Goal: Transaction & Acquisition: Purchase product/service

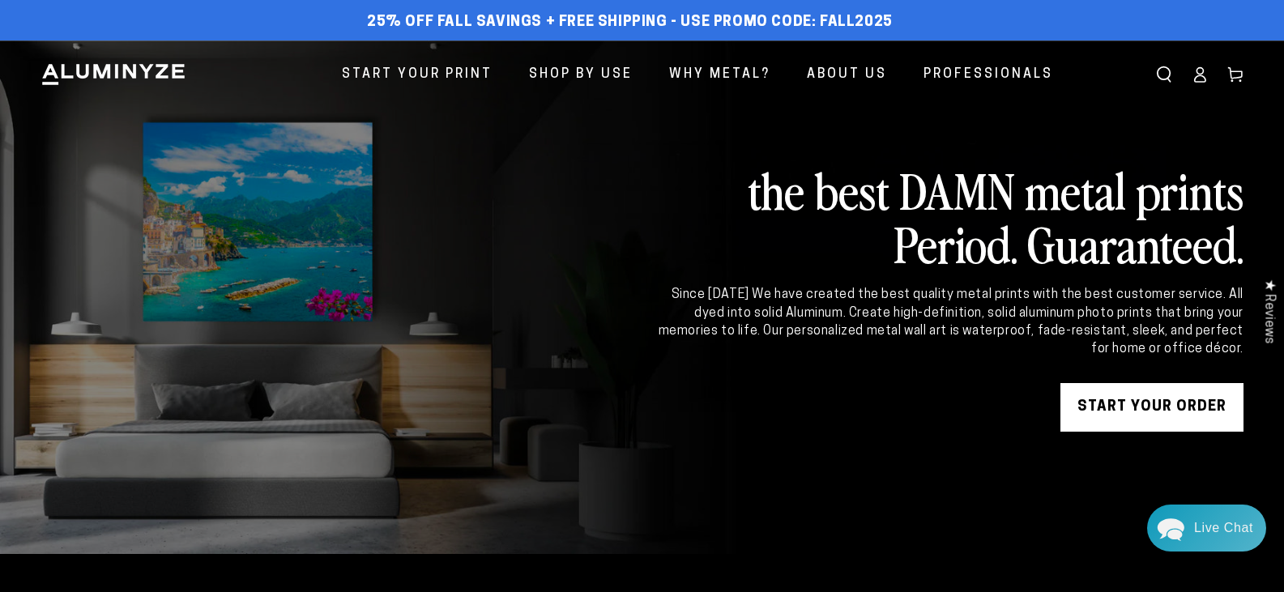
click at [1197, 80] on icon at bounding box center [1200, 74] width 16 height 16
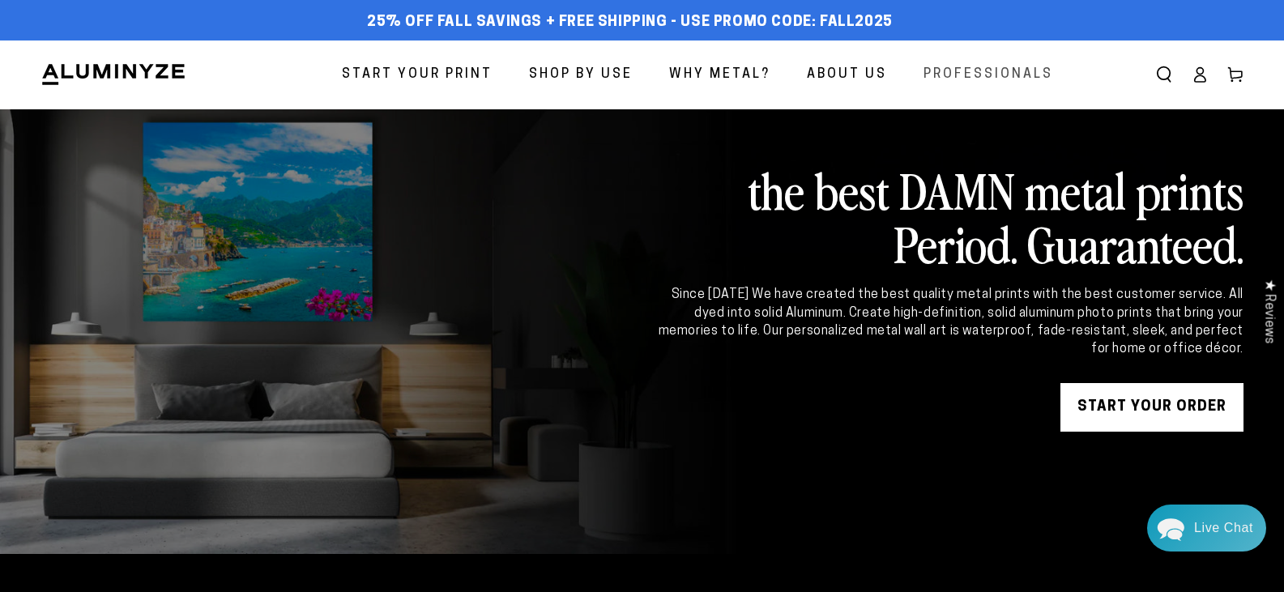
click at [976, 75] on span "Professionals" at bounding box center [989, 74] width 130 height 23
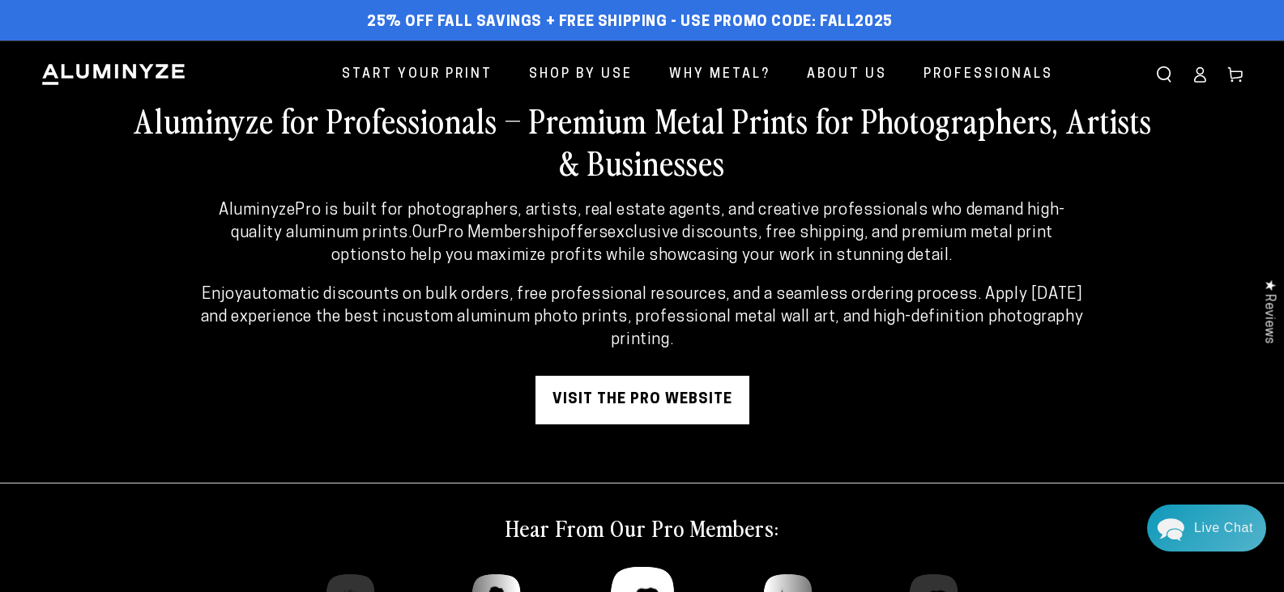
click at [672, 391] on link "visit the pro website" at bounding box center [643, 400] width 214 height 49
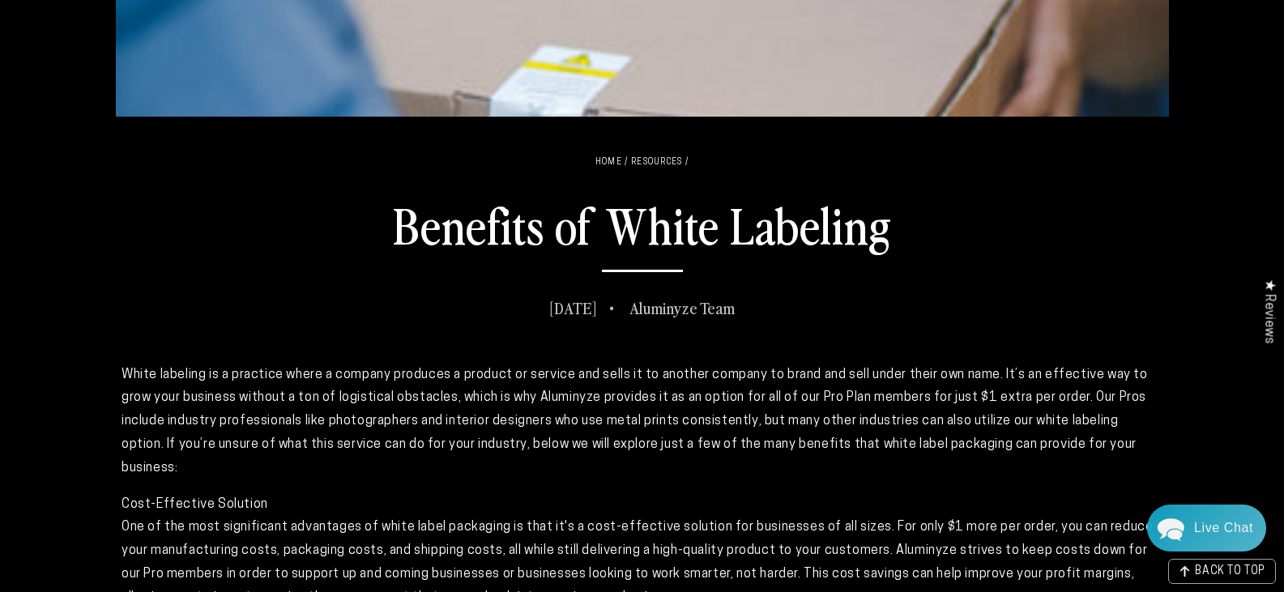
click at [1031, 221] on h1 "Benefits of White Labeling" at bounding box center [642, 232] width 1041 height 79
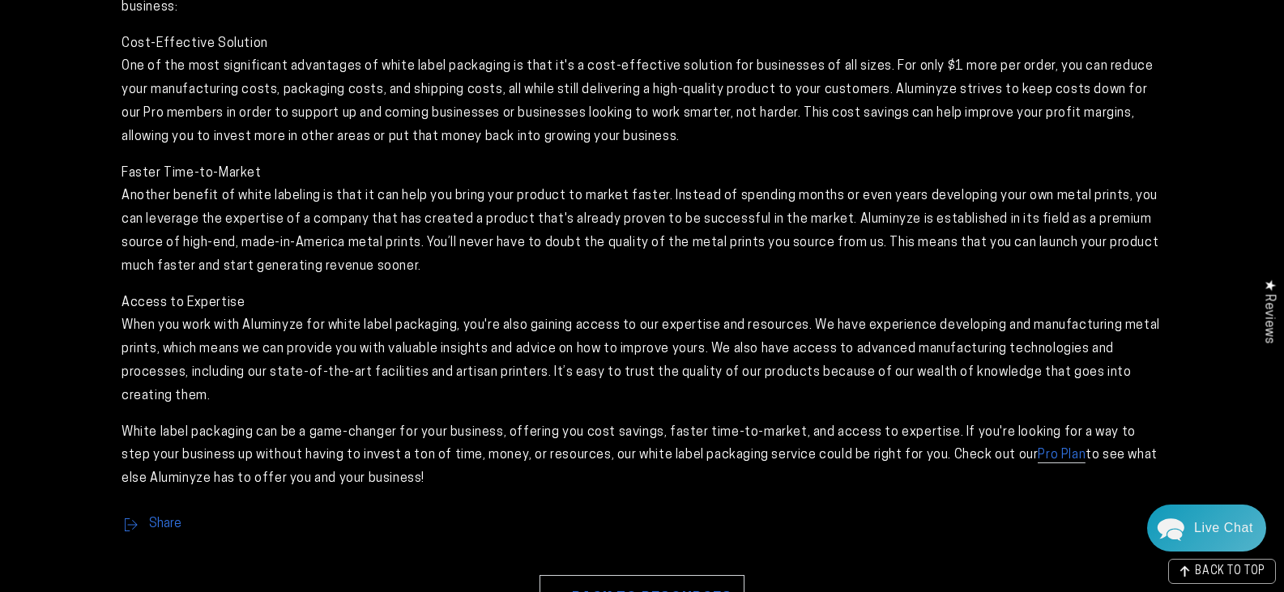
scroll to position [961, 0]
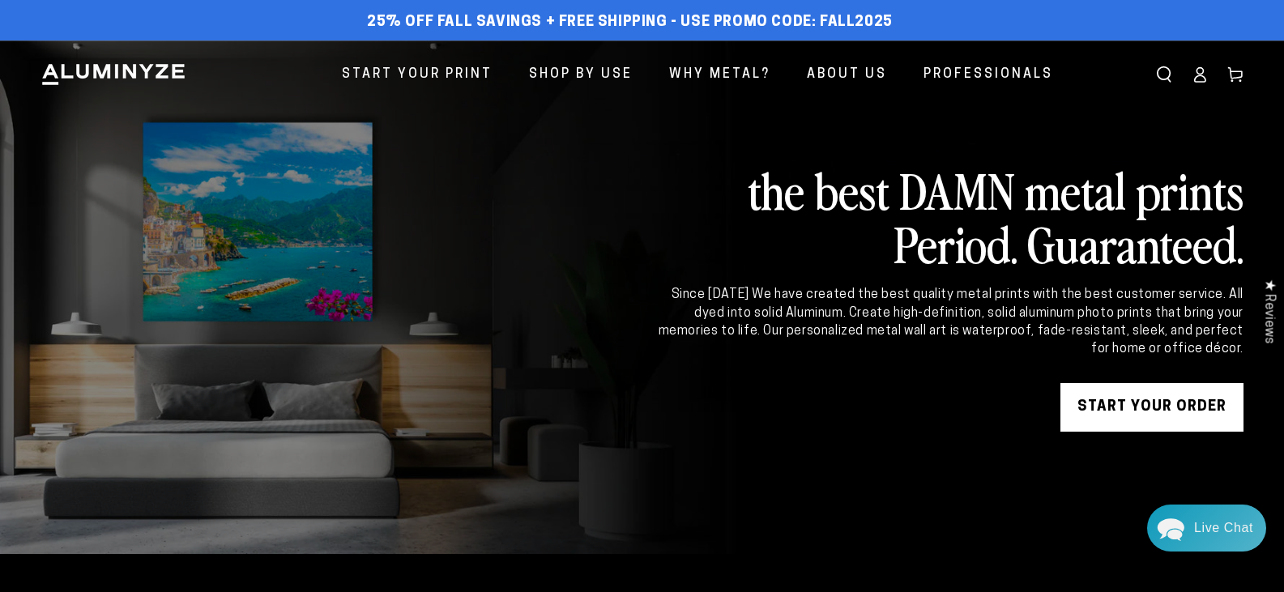
click at [1202, 82] on icon at bounding box center [1200, 79] width 11 height 6
click at [1232, 76] on icon at bounding box center [1235, 74] width 16 height 16
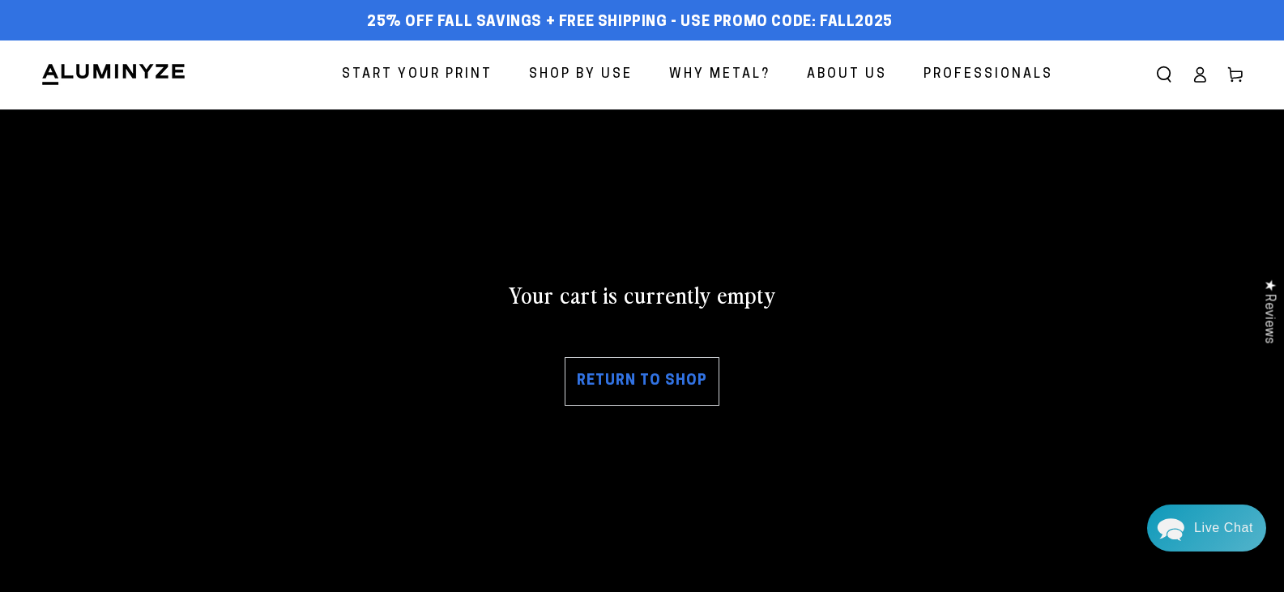
click at [641, 385] on link "Return to shop" at bounding box center [642, 381] width 155 height 49
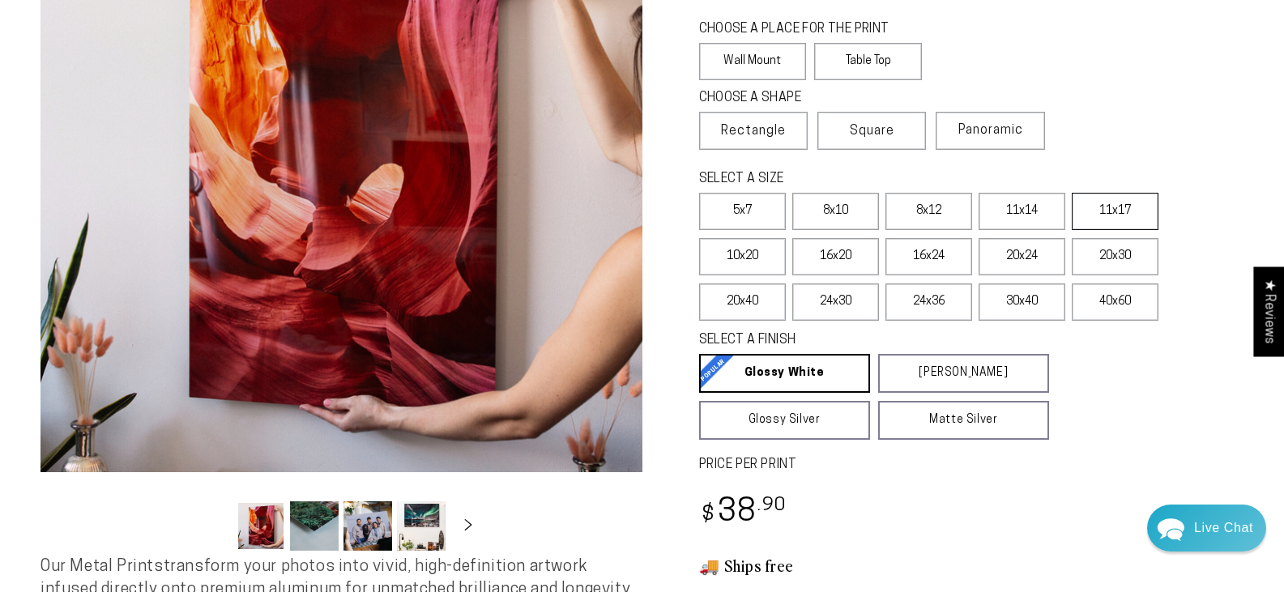
scroll to position [243, 0]
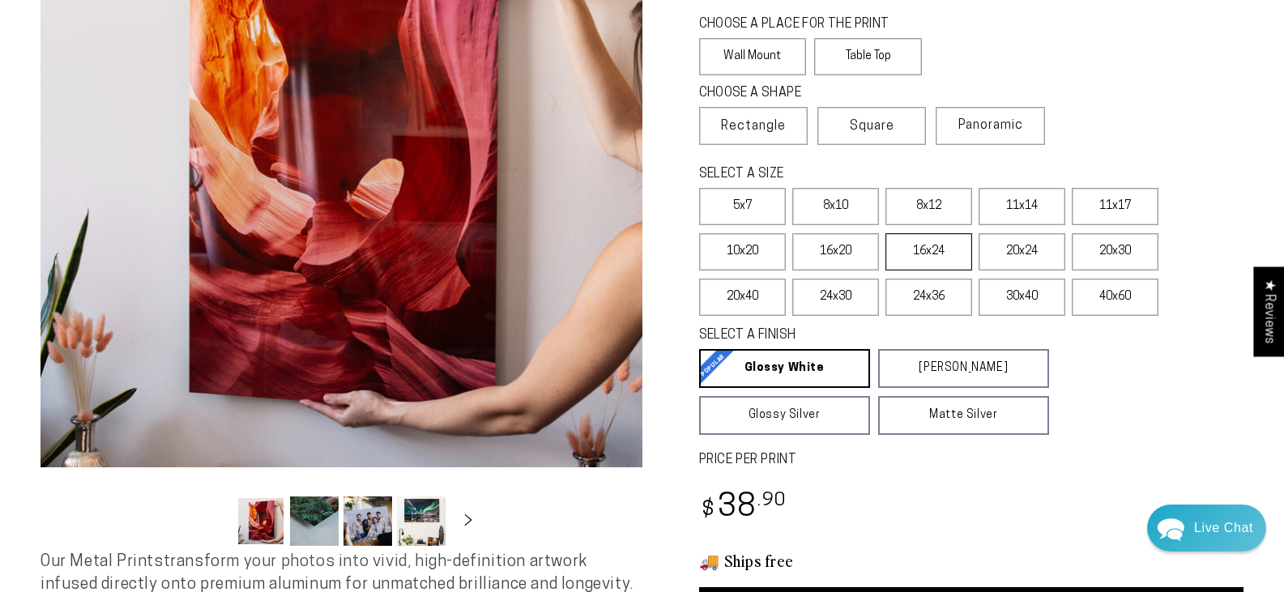
click at [948, 247] on label "16x24" at bounding box center [929, 251] width 87 height 37
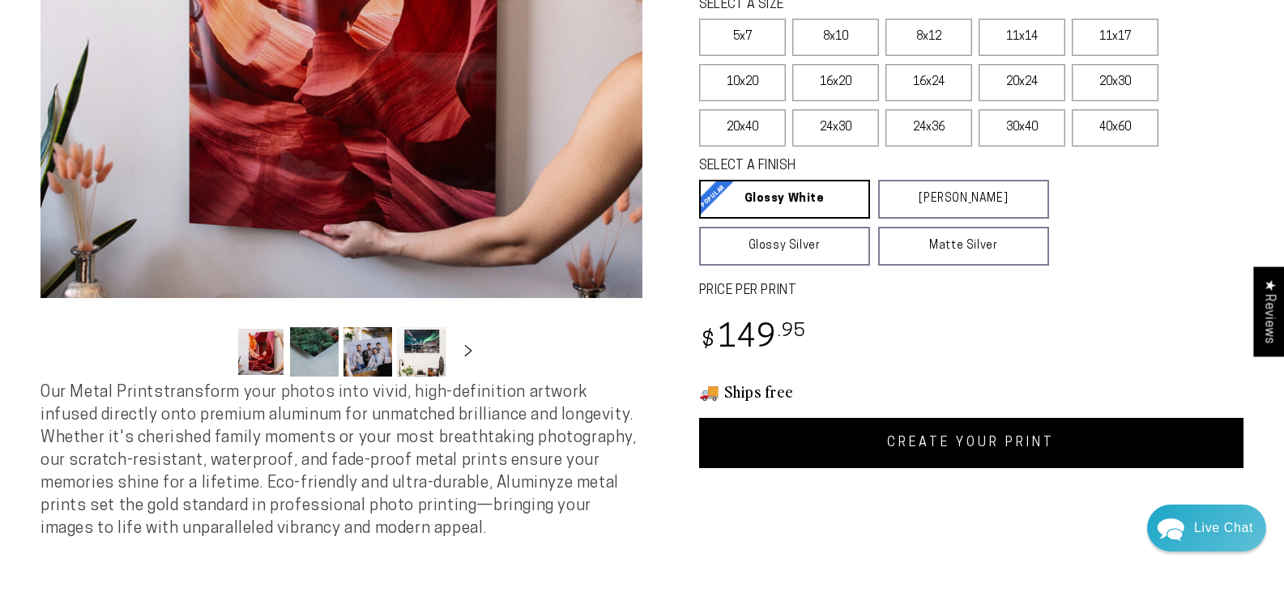
scroll to position [486, 0]
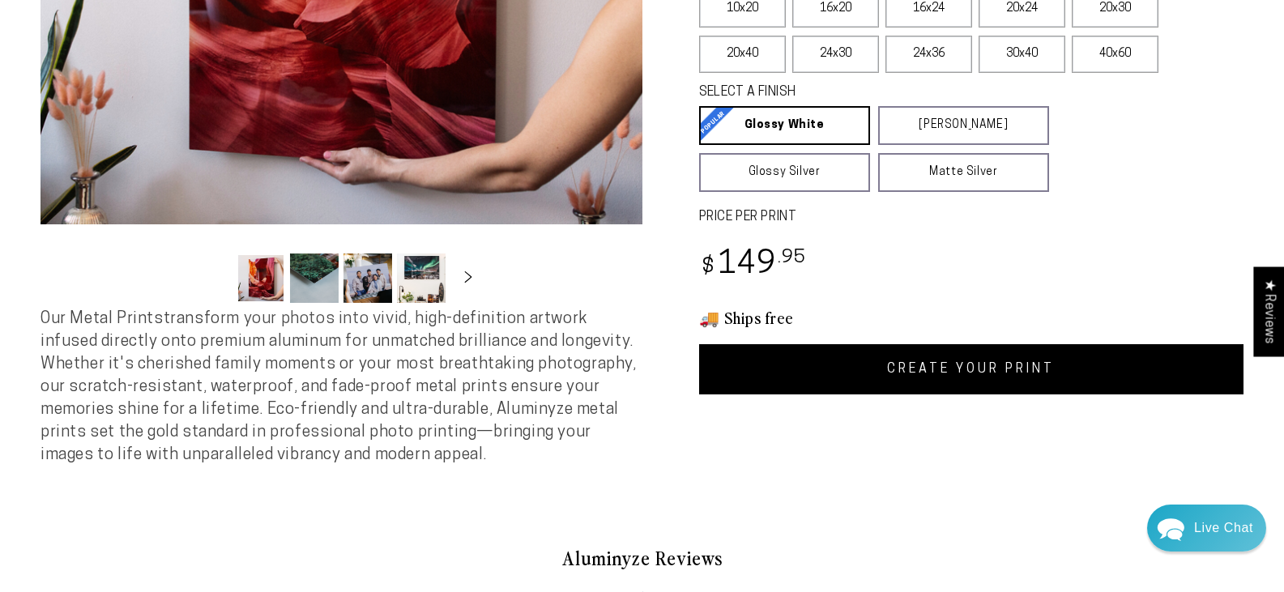
click at [933, 369] on link "CREATE YOUR PRINT" at bounding box center [971, 369] width 545 height 50
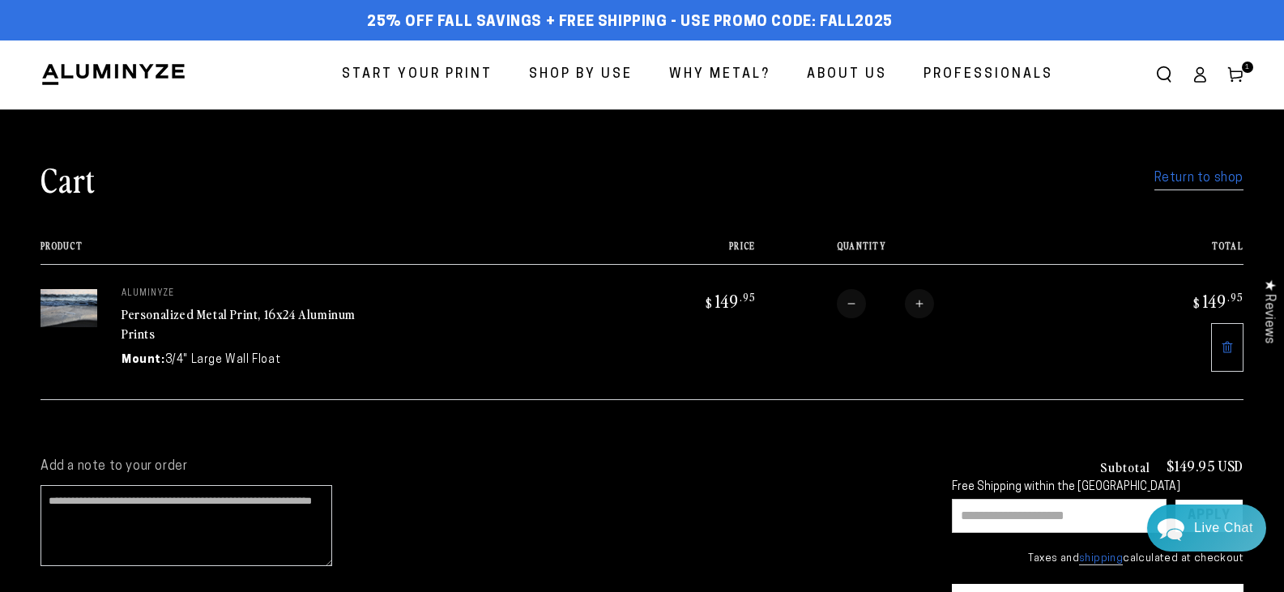
click at [1186, 181] on link "Return to shop" at bounding box center [1198, 178] width 89 height 23
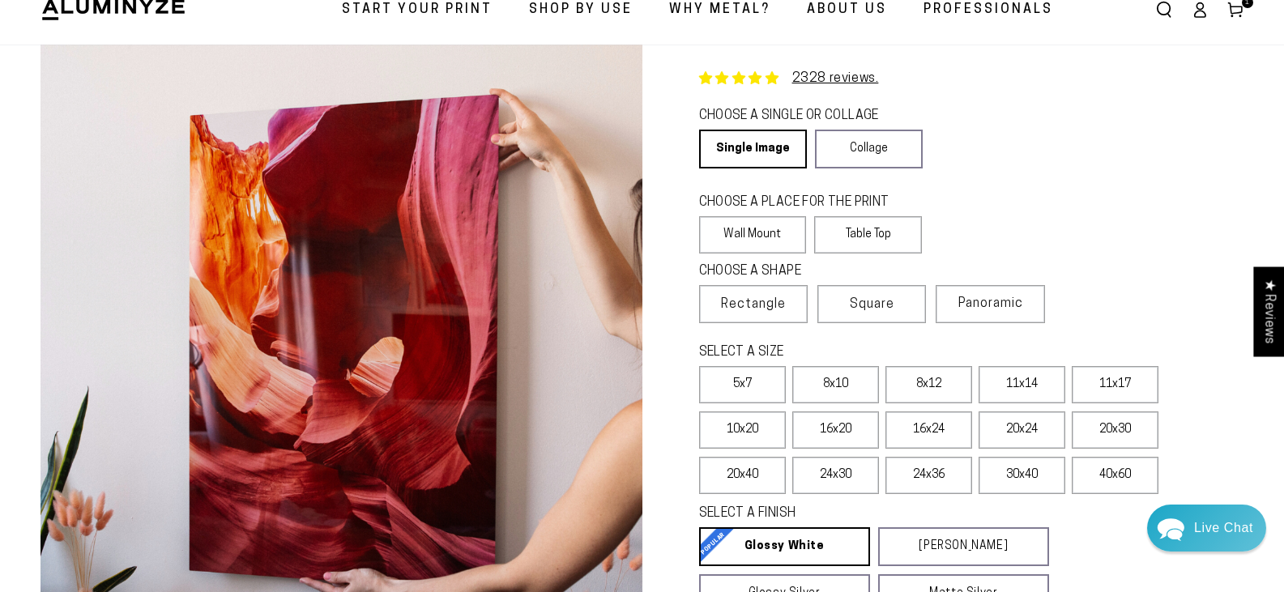
scroll to position [81, 0]
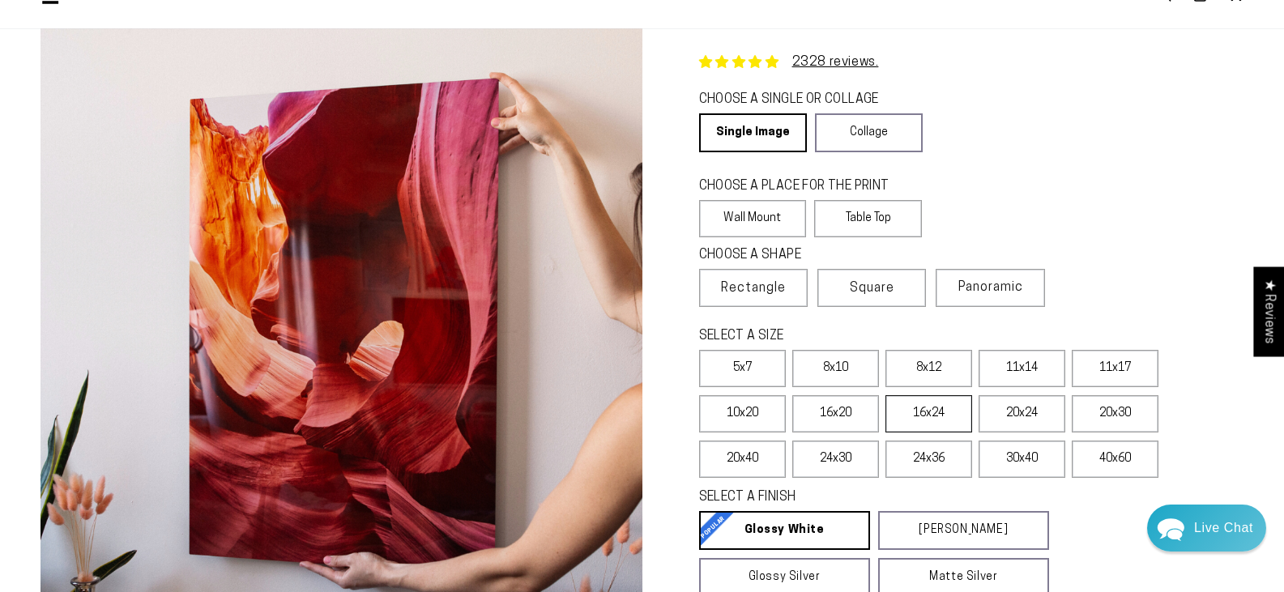
click at [928, 411] on label "16x24" at bounding box center [929, 413] width 87 height 37
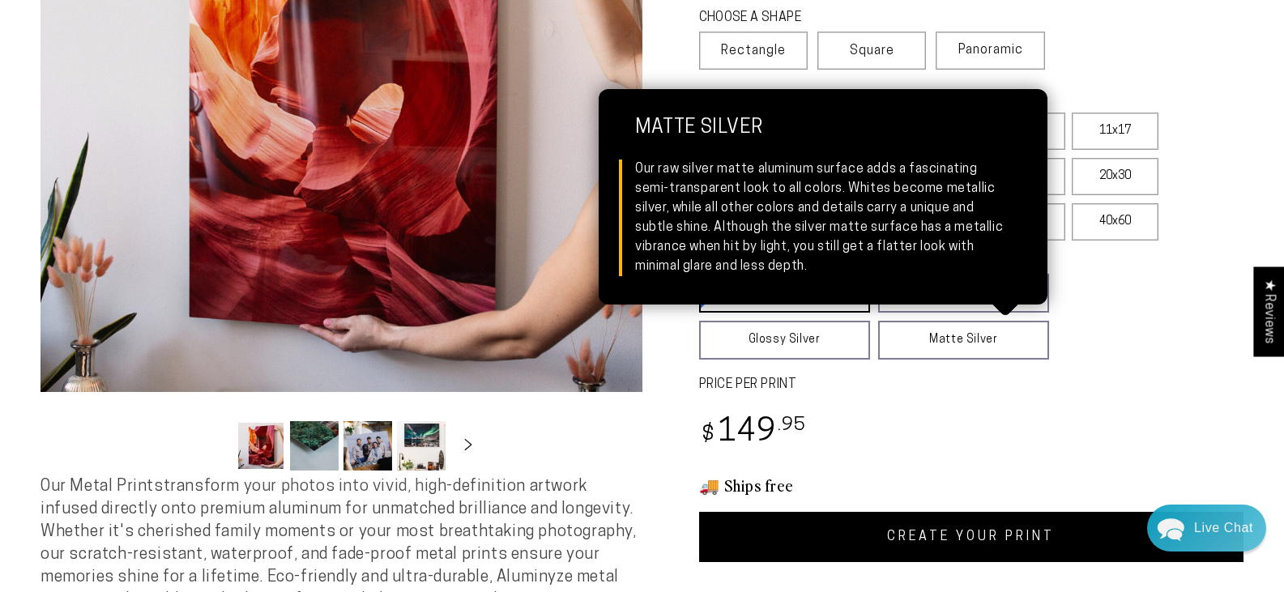
scroll to position [324, 0]
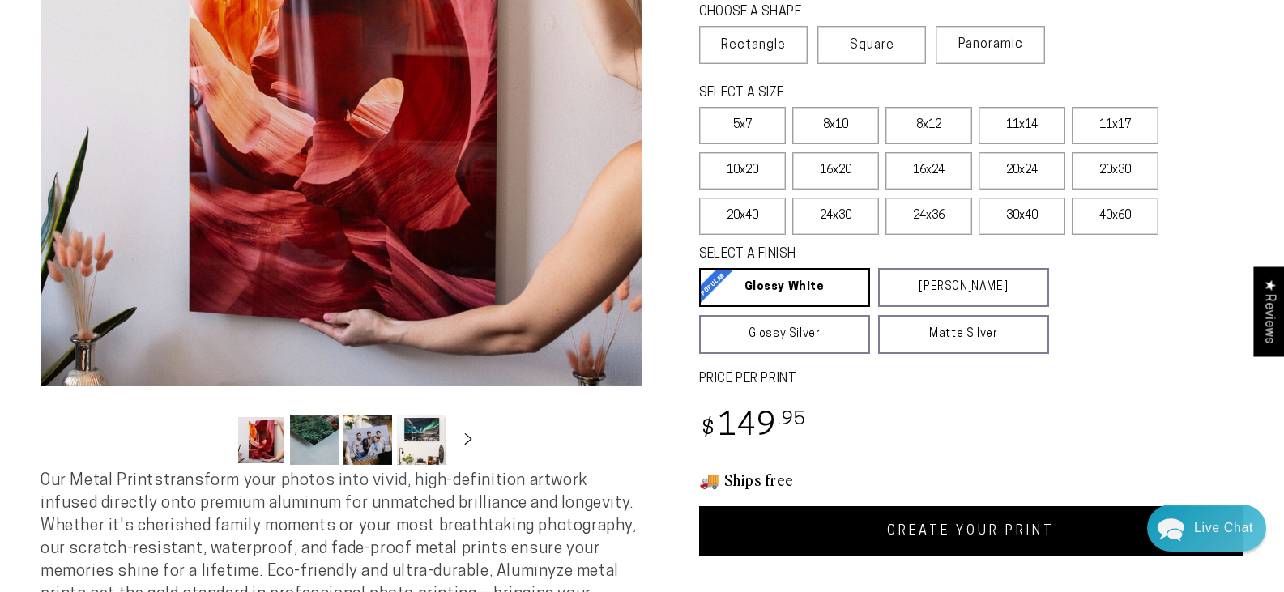
click at [984, 527] on link "CREATE YOUR PRINT" at bounding box center [971, 531] width 545 height 50
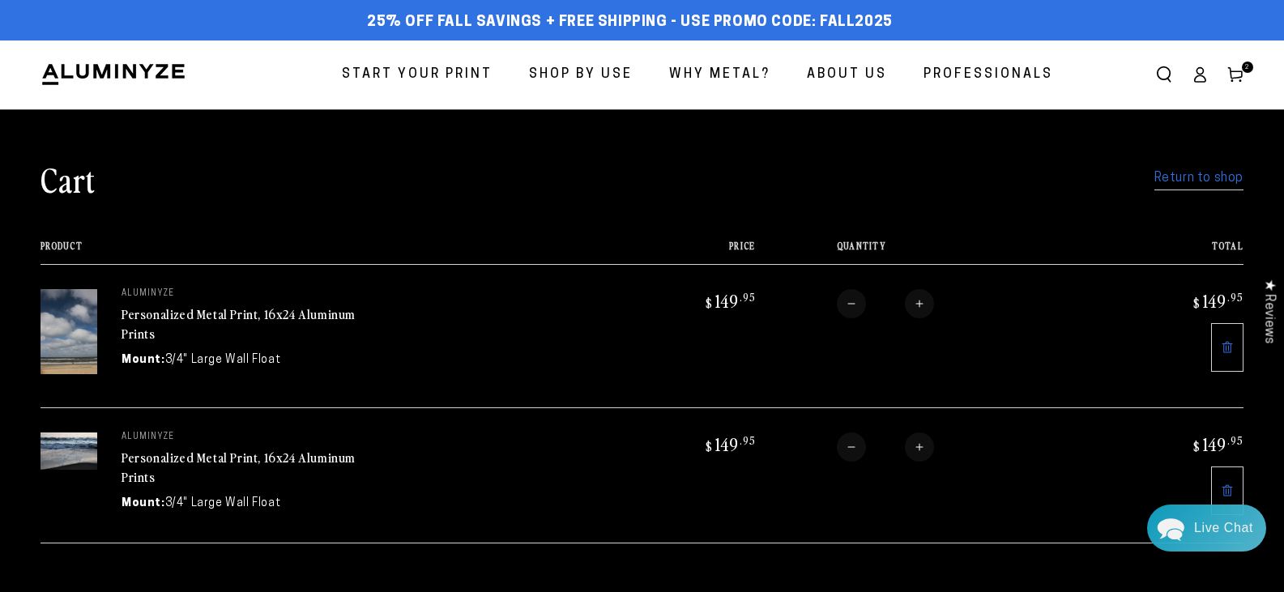
click at [1182, 181] on link "Return to shop" at bounding box center [1198, 178] width 89 height 23
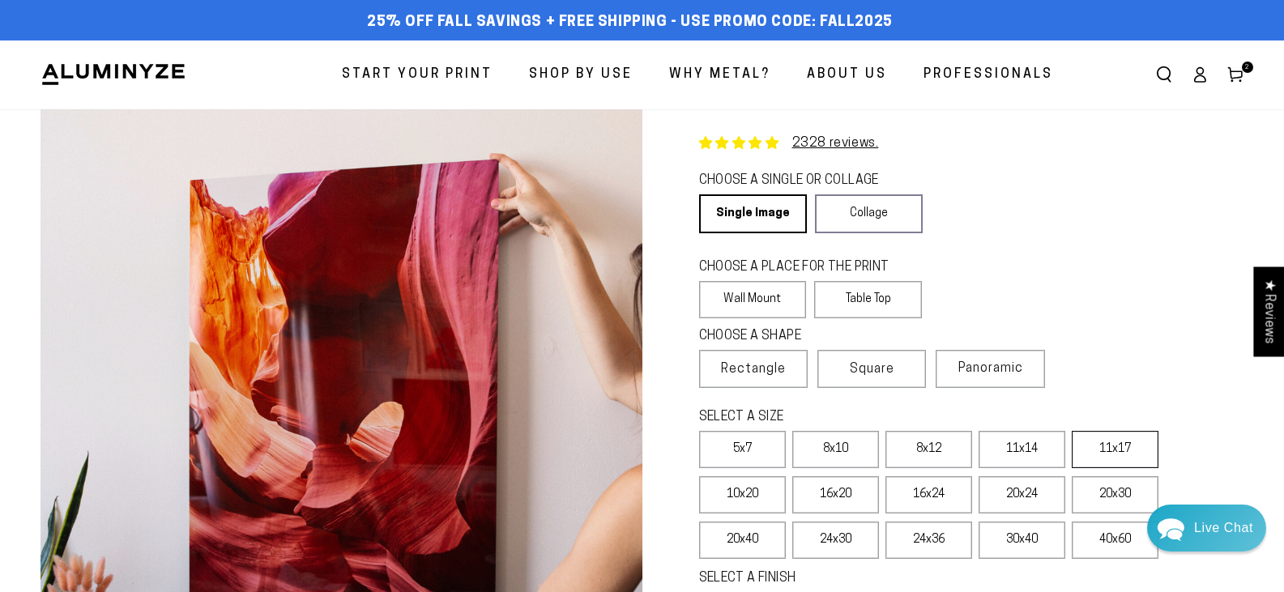
click at [1100, 446] on label "11x17" at bounding box center [1115, 449] width 87 height 37
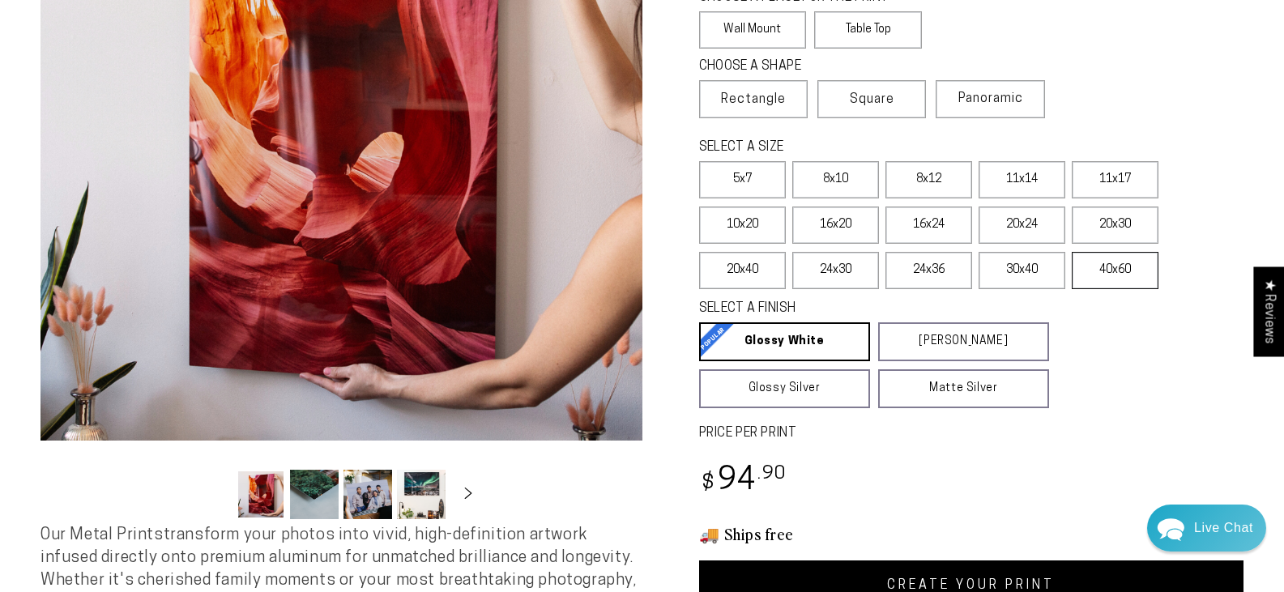
scroll to position [324, 0]
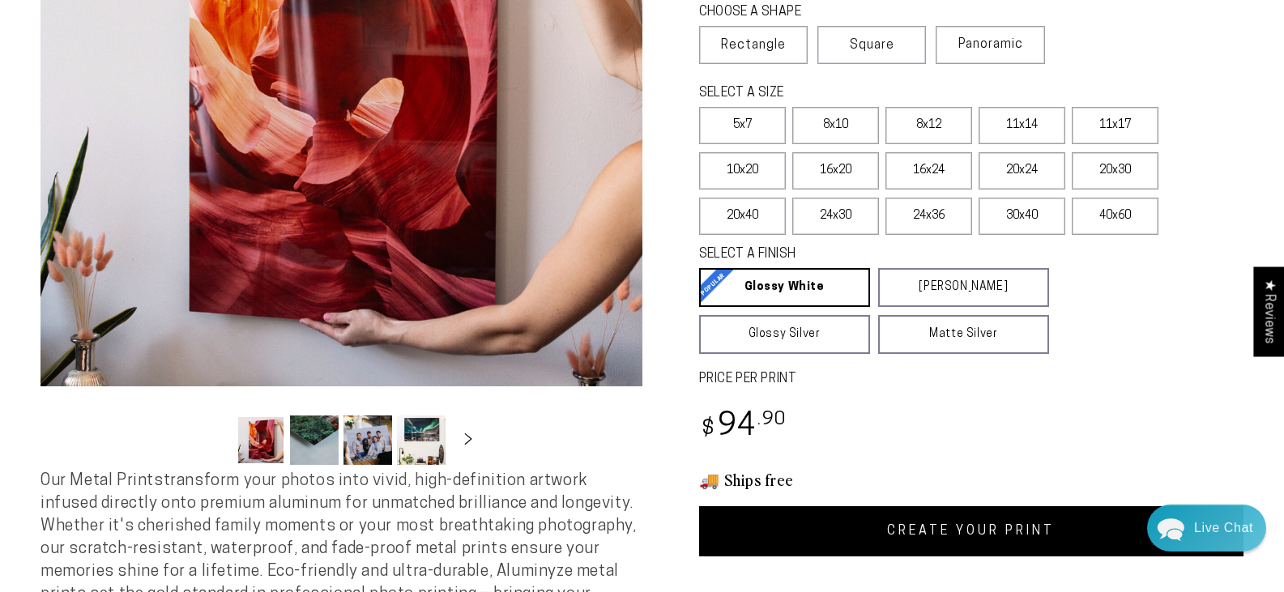
click at [955, 527] on link "CREATE YOUR PRINT" at bounding box center [971, 531] width 545 height 50
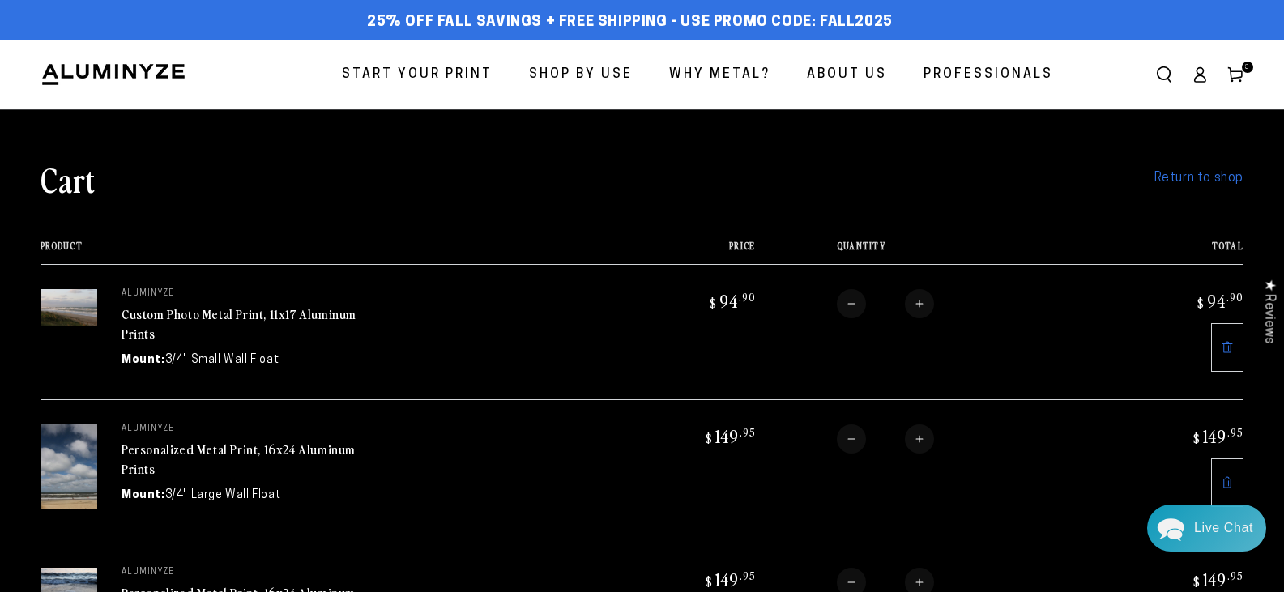
click at [1187, 177] on link "Return to shop" at bounding box center [1198, 178] width 89 height 23
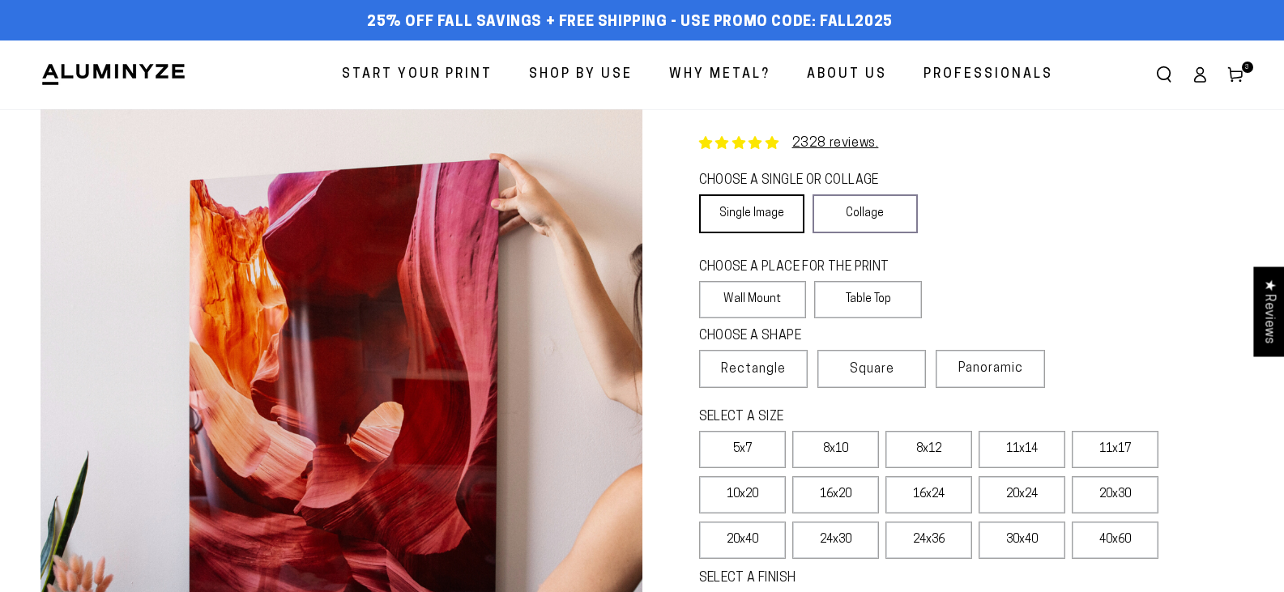
click at [746, 206] on link "Single Image" at bounding box center [751, 213] width 105 height 39
click at [743, 299] on label "Wall Mount" at bounding box center [753, 299] width 108 height 37
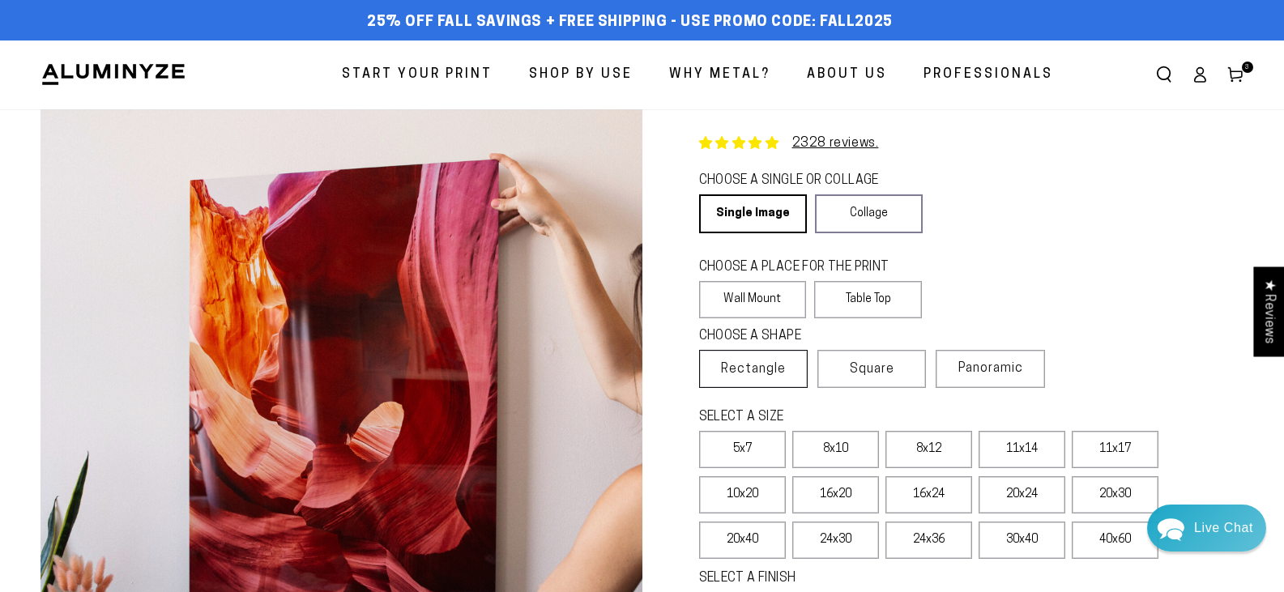
click at [743, 361] on span "Rectangle" at bounding box center [753, 369] width 65 height 19
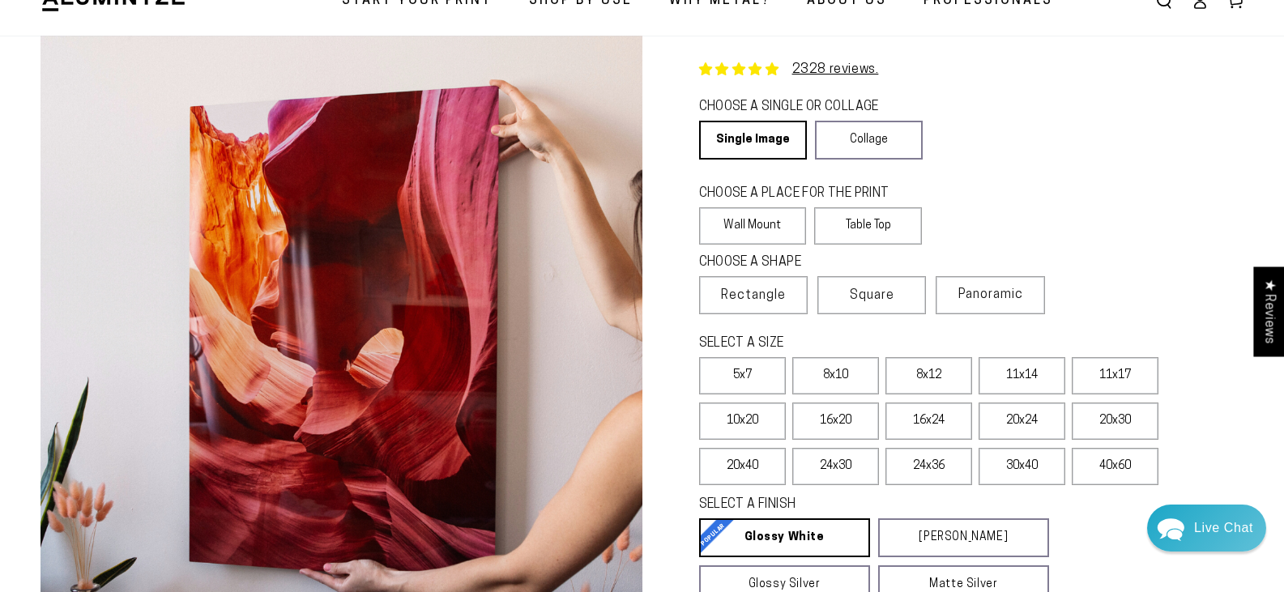
scroll to position [162, 0]
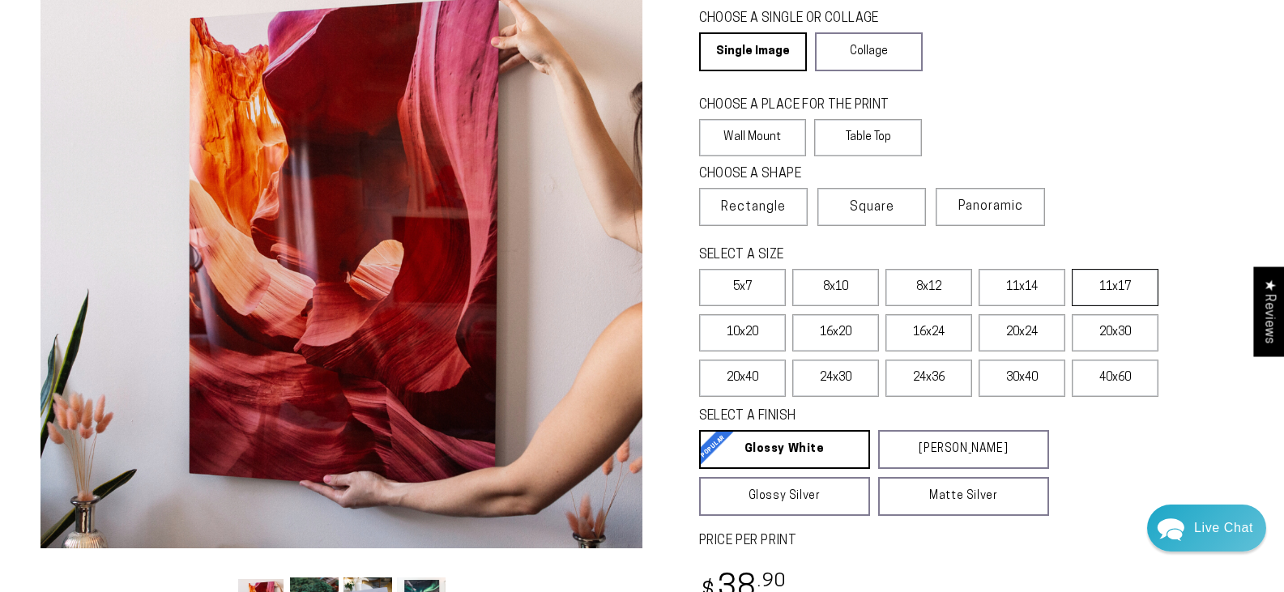
click at [1119, 286] on label "11x17" at bounding box center [1115, 287] width 87 height 37
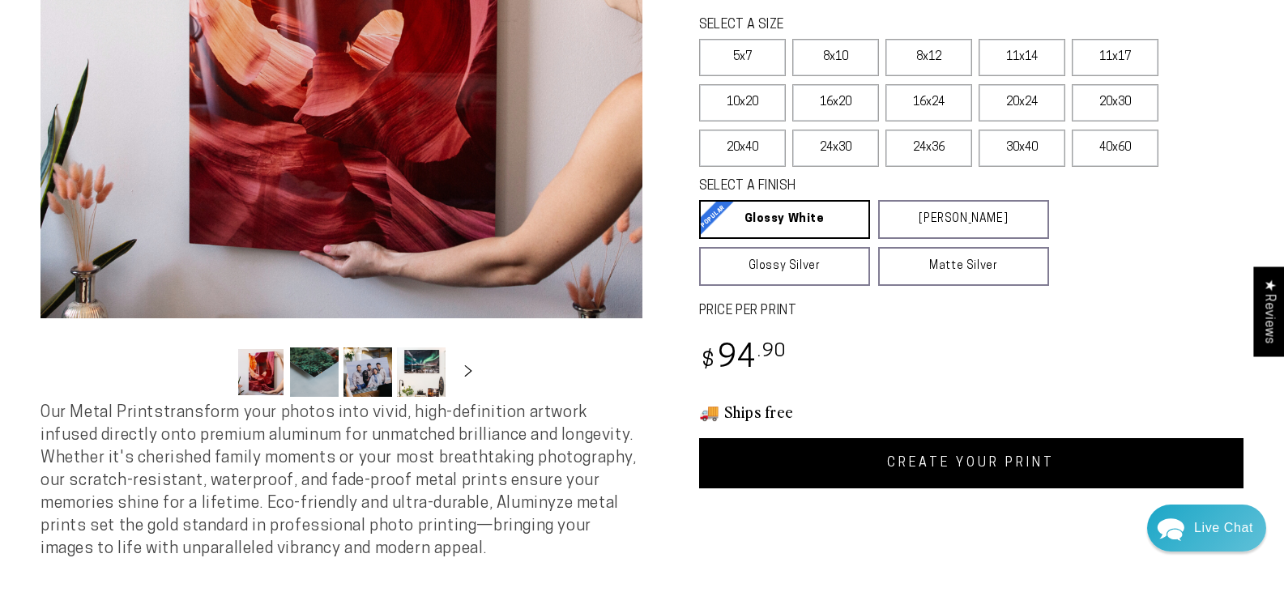
scroll to position [486, 0]
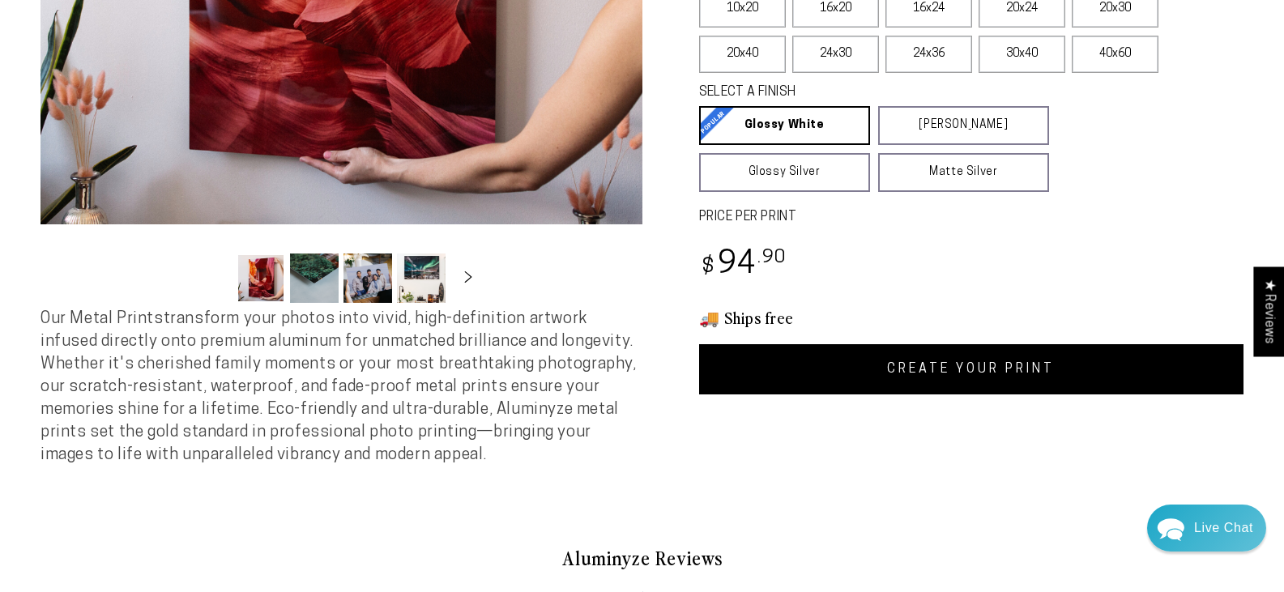
click at [953, 372] on link "CREATE YOUR PRINT" at bounding box center [971, 369] width 545 height 50
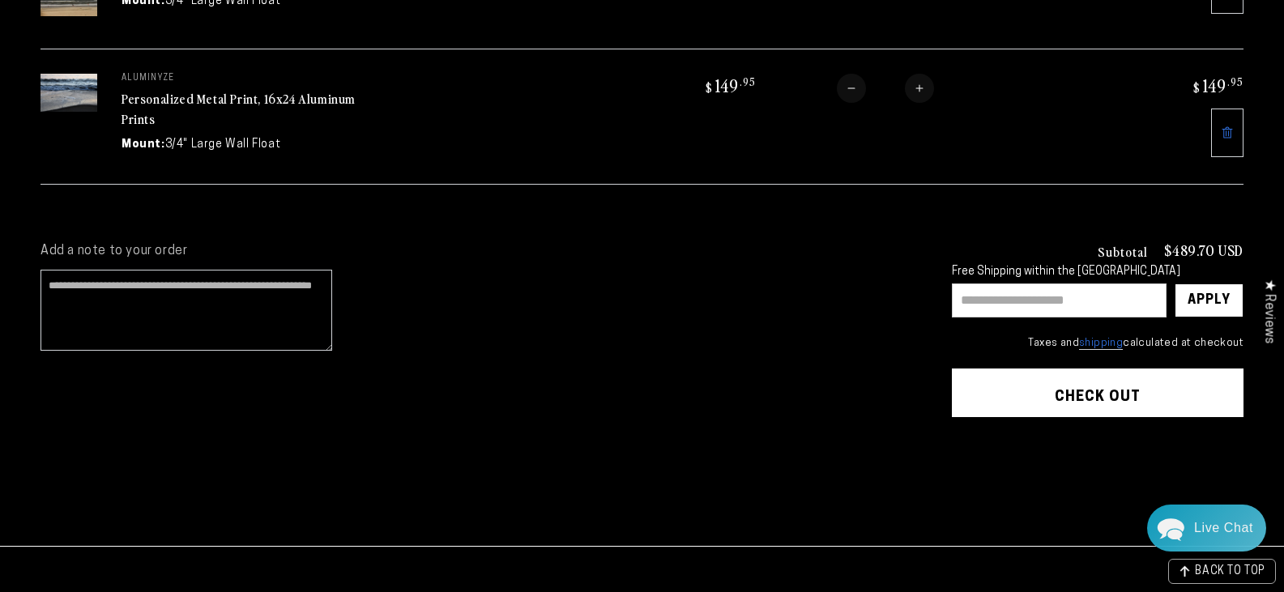
scroll to position [631, 0]
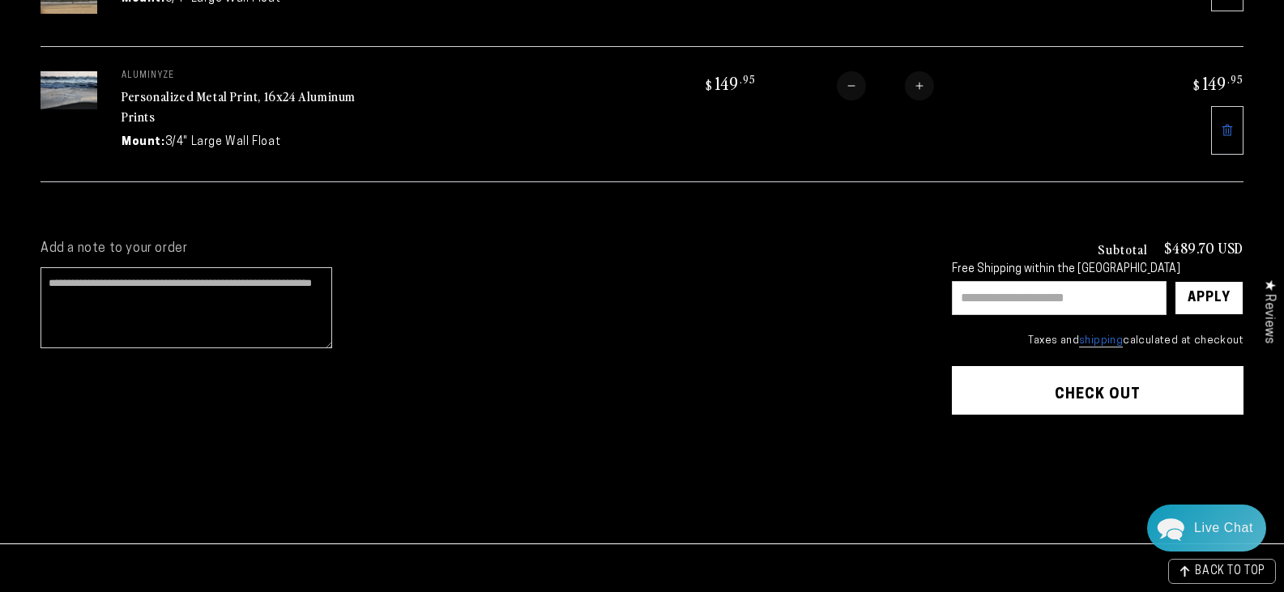
click at [974, 291] on input "text" at bounding box center [1059, 298] width 215 height 34
type input "**********"
click at [1197, 290] on div "Apply" at bounding box center [1209, 298] width 43 height 32
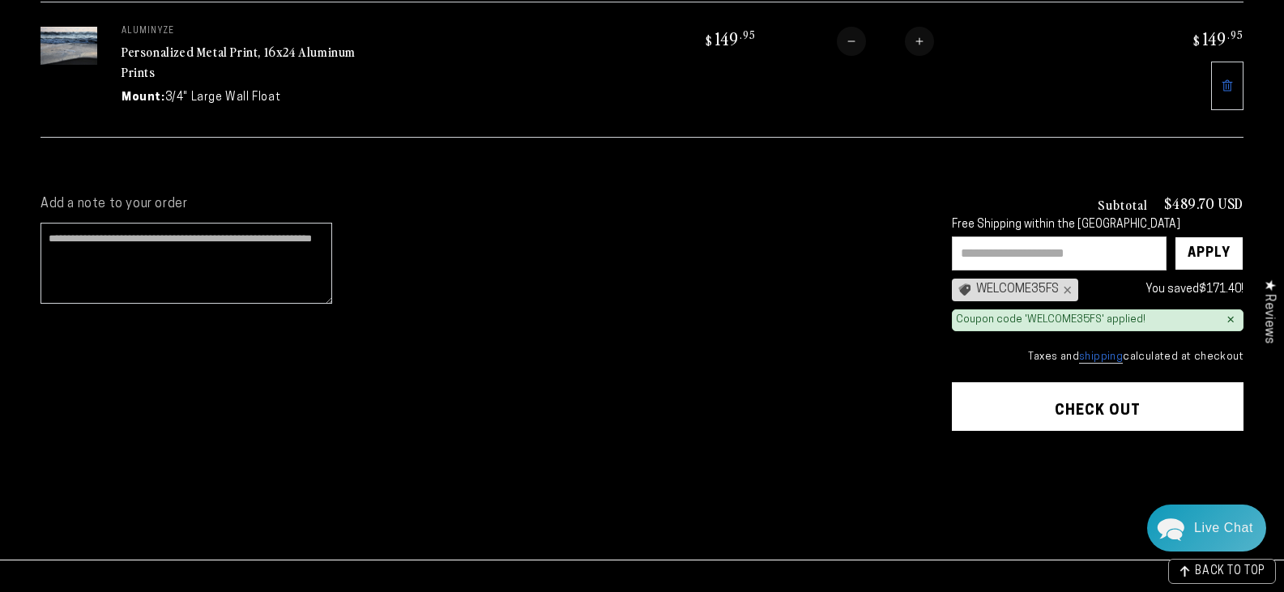
scroll to position [686, 0]
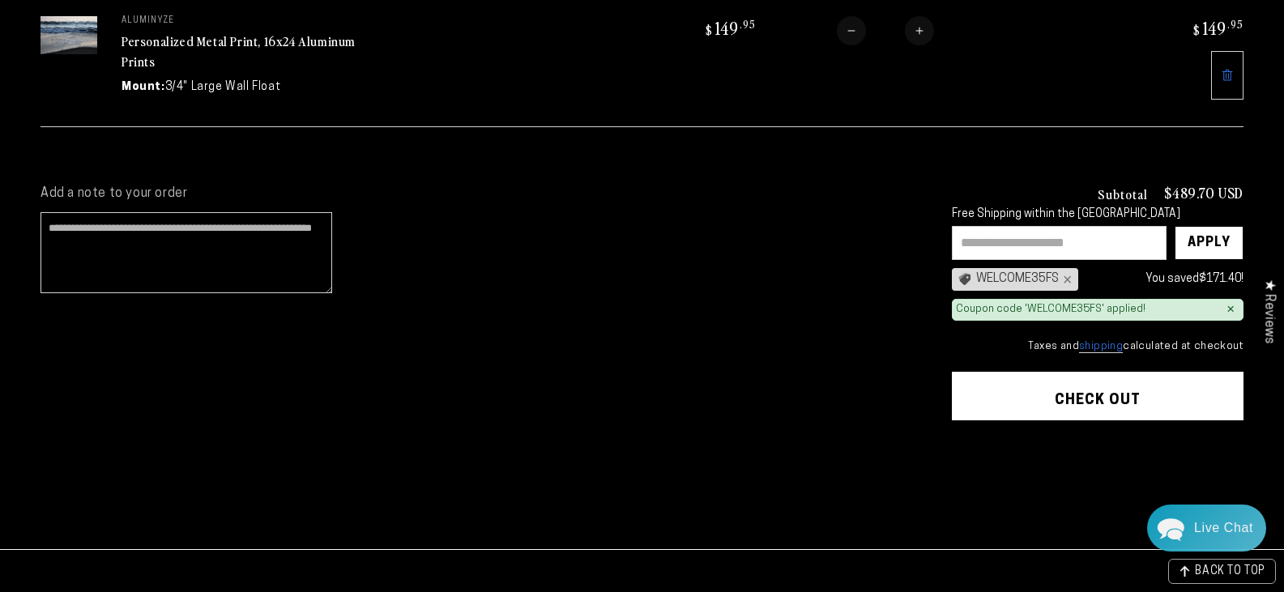
click at [1107, 397] on button "Check out" at bounding box center [1098, 396] width 292 height 49
